Goal: Transaction & Acquisition: Register for event/course

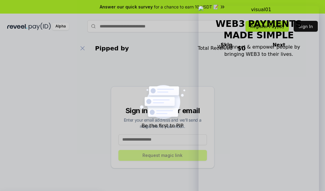
click at [310, 24] on button "Sign In" at bounding box center [306, 26] width 24 height 11
click at [274, 26] on button "Register Pay(ID)" at bounding box center [267, 26] width 43 height 11
click at [167, 141] on input at bounding box center [162, 139] width 89 height 11
click at [166, 138] on input at bounding box center [162, 139] width 89 height 11
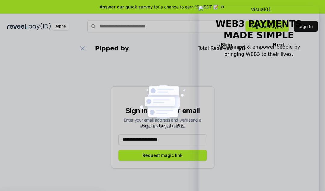
type input "**********"
click at [181, 157] on button "Request magic link" at bounding box center [162, 155] width 89 height 11
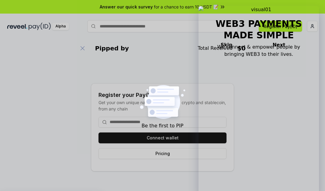
click at [165, 134] on button "Connect wallet" at bounding box center [163, 137] width 128 height 11
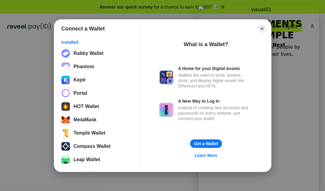
click at [69, 54] on button "Rabby Wallet" at bounding box center [98, 53] width 76 height 12
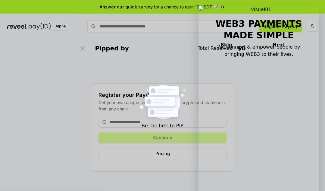
click at [148, 122] on input at bounding box center [163, 122] width 128 height 11
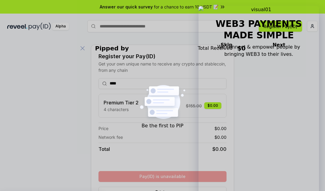
scroll to position [19, 0]
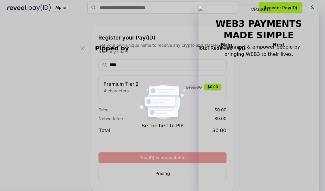
drag, startPoint x: 178, startPoint y: 96, endPoint x: 178, endPoint y: 92, distance: 3.9
click at [178, 95] on div "Premium Tier 2 4 characters $ 155.00 $0.00" at bounding box center [163, 87] width 128 height 24
click at [178, 89] on div "Premium Tier 2 4 characters $ 155.00 $0.00" at bounding box center [163, 87] width 118 height 14
click at [216, 89] on div "$0.00" at bounding box center [212, 87] width 17 height 7
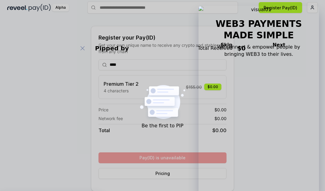
click at [216, 90] on div "Premium Tier 2 4 characters $ 155.00 $0.00" at bounding box center [163, 87] width 118 height 14
drag, startPoint x: 216, startPoint y: 90, endPoint x: 212, endPoint y: 90, distance: 3.3
click at [215, 91] on div "Premium Tier 2 4 characters $ 155.00 $0.00" at bounding box center [163, 87] width 118 height 14
click at [135, 61] on input "****" at bounding box center [163, 64] width 128 height 11
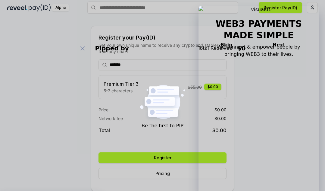
type input "*******"
click at [179, 158] on button "Register" at bounding box center [163, 157] width 128 height 11
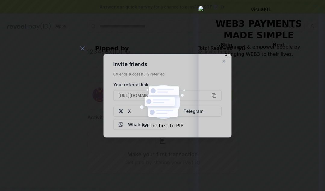
click at [215, 95] on button "[URL][DOMAIN_NAME]" at bounding box center [167, 95] width 108 height 11
click at [223, 61] on icon "button" at bounding box center [224, 61] width 5 height 5
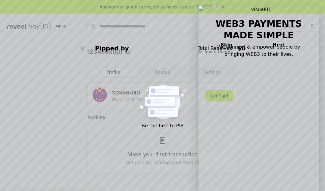
click at [216, 96] on button "Get Paid" at bounding box center [219, 95] width 28 height 11
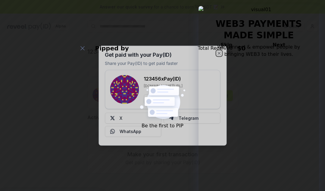
click at [220, 52] on icon "button" at bounding box center [219, 53] width 2 height 2
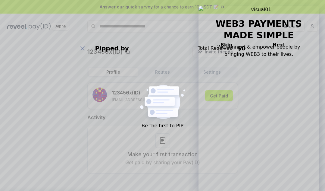
click at [288, 29] on button "5 Points" at bounding box center [292, 26] width 26 height 11
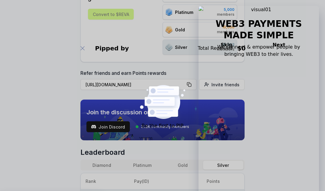
scroll to position [121, 0]
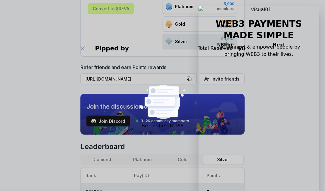
click at [190, 77] on button "https://reveel.id/refer/123456x" at bounding box center [139, 78] width 116 height 11
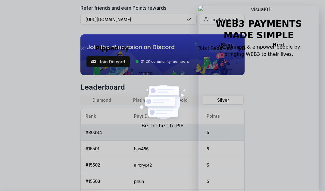
scroll to position [241, 0]
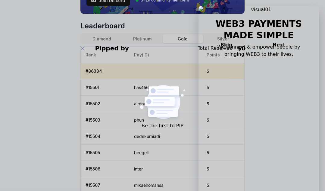
click at [185, 37] on button "Gold" at bounding box center [183, 38] width 40 height 9
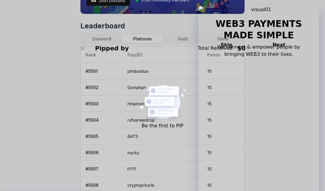
click at [142, 39] on button "Platinum" at bounding box center [142, 38] width 40 height 9
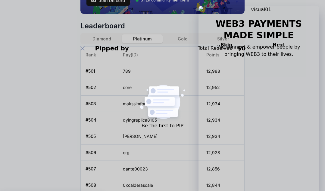
click at [103, 39] on button "Diamond" at bounding box center [102, 38] width 40 height 9
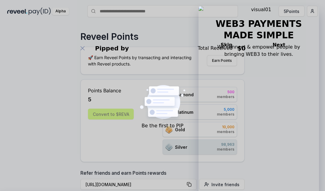
scroll to position [0, 0]
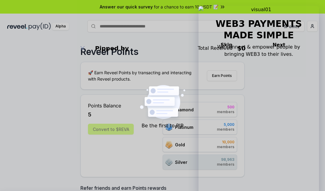
click at [311, 27] on html "Answer our quick survey for a chance to earn 10 USDT 📝 Alpha 5 Points Reveel Po…" at bounding box center [162, 95] width 325 height 191
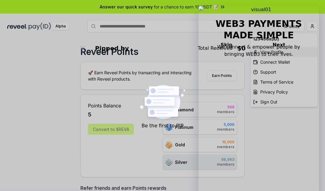
click at [276, 52] on div "View Profile" at bounding box center [284, 52] width 67 height 10
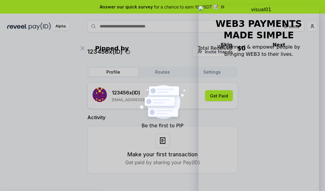
click at [314, 28] on html "Answer our quick survey for a chance to earn 10 USDT 📝 Alpha 5 Points 123456x(I…" at bounding box center [162, 95] width 325 height 191
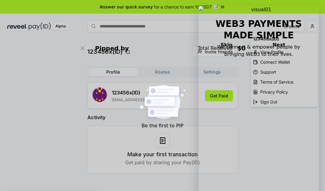
click at [223, 52] on html "Answer our quick survey for a chance to earn 10 USDT 📝 Alpha 5 Points 123456x(I…" at bounding box center [162, 95] width 325 height 191
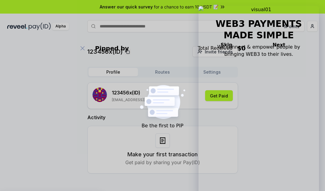
click at [225, 52] on span "Invite friends" at bounding box center [219, 52] width 28 height 6
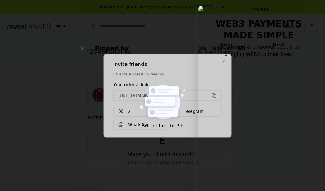
click at [216, 96] on button "[URL][DOMAIN_NAME]" at bounding box center [167, 95] width 108 height 11
